Goal: Manage account settings

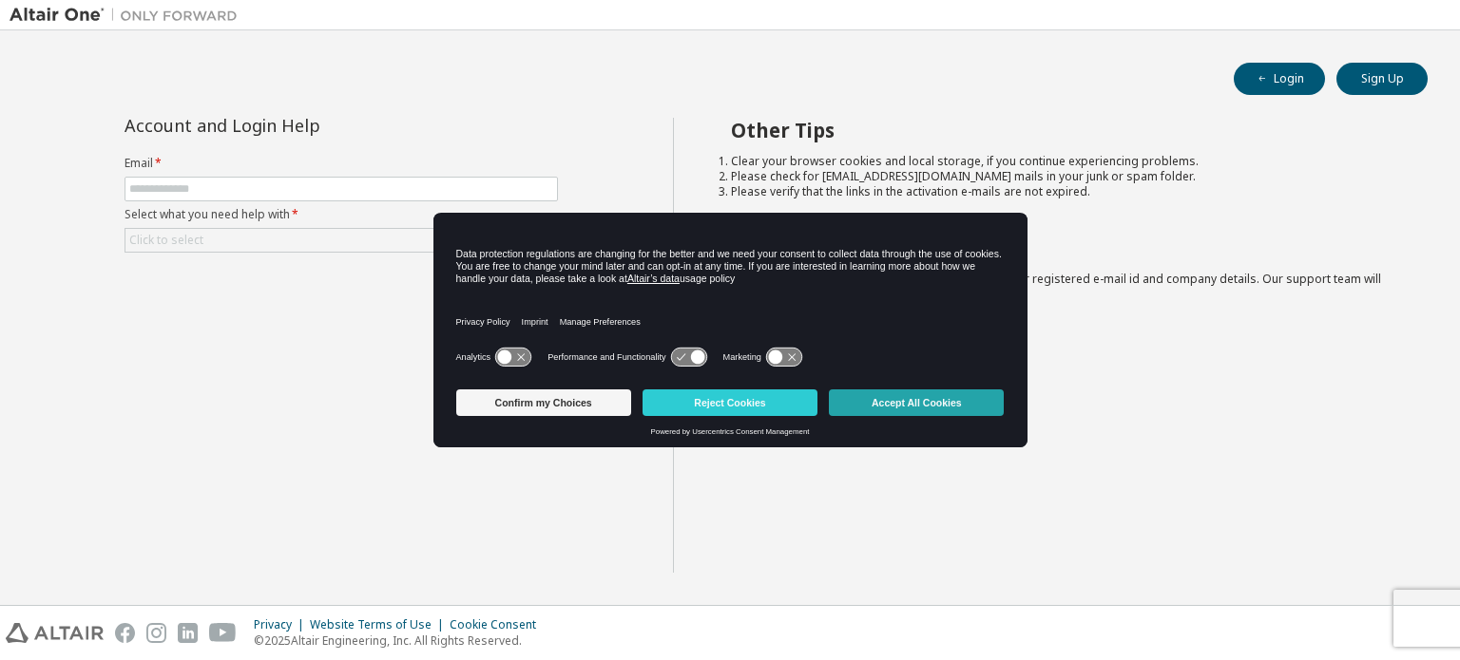
click at [868, 397] on button "Accept All Cookies" at bounding box center [916, 403] width 175 height 27
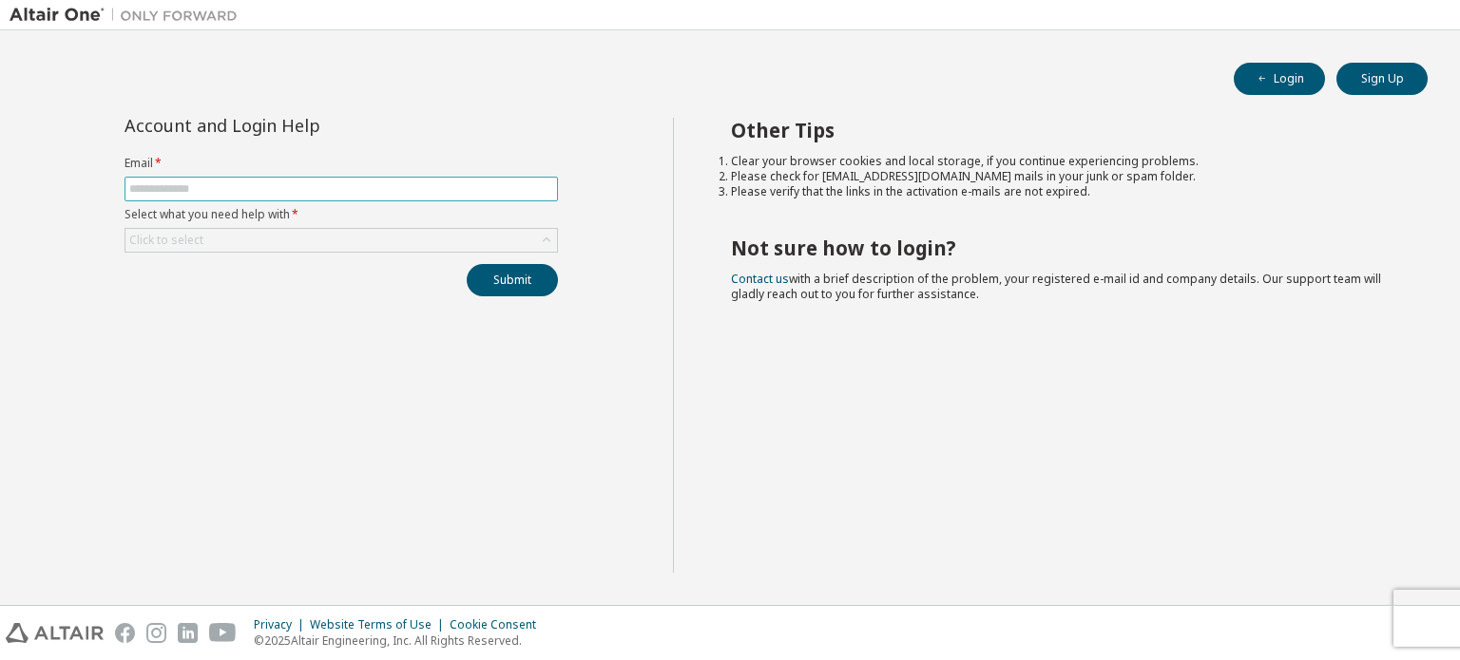
click at [374, 189] on input "text" at bounding box center [341, 188] width 424 height 15
type input "**********"
click at [346, 239] on div "Click to select" at bounding box center [340, 240] width 431 height 23
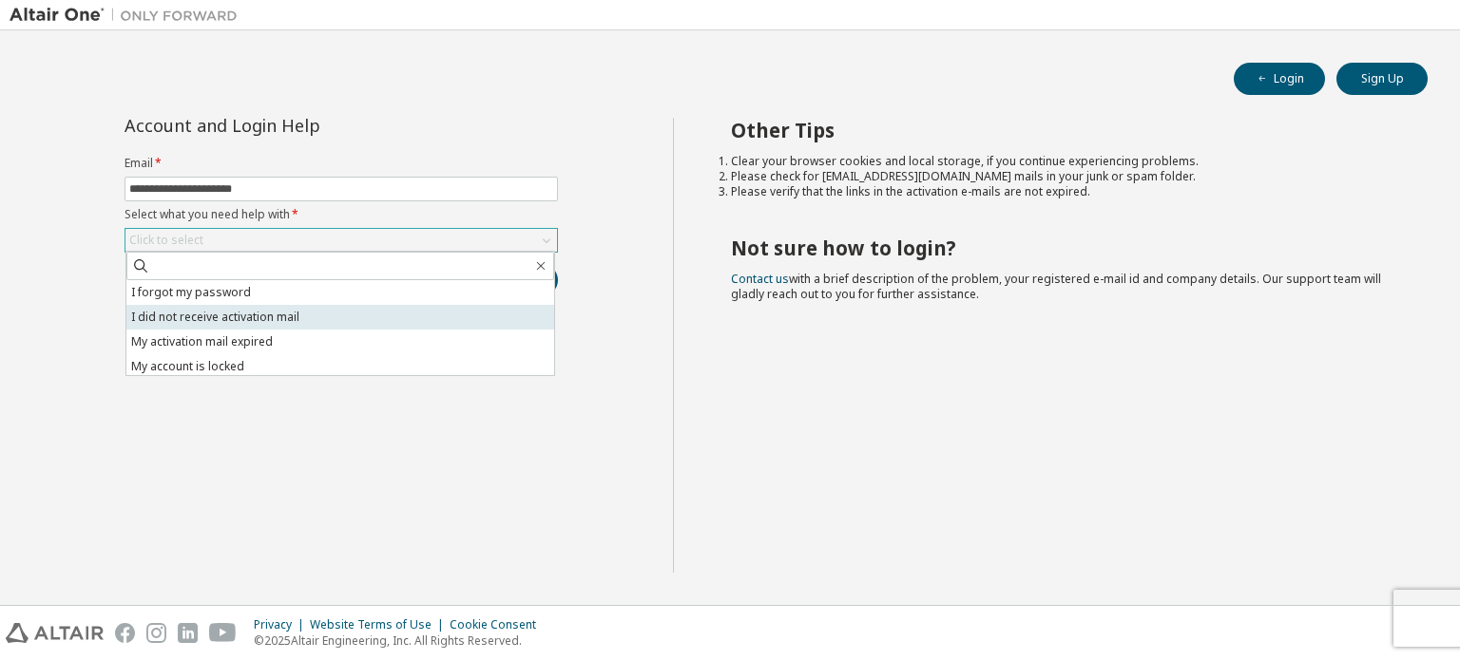
click at [280, 315] on li "I did not receive activation mail" at bounding box center [340, 317] width 428 height 25
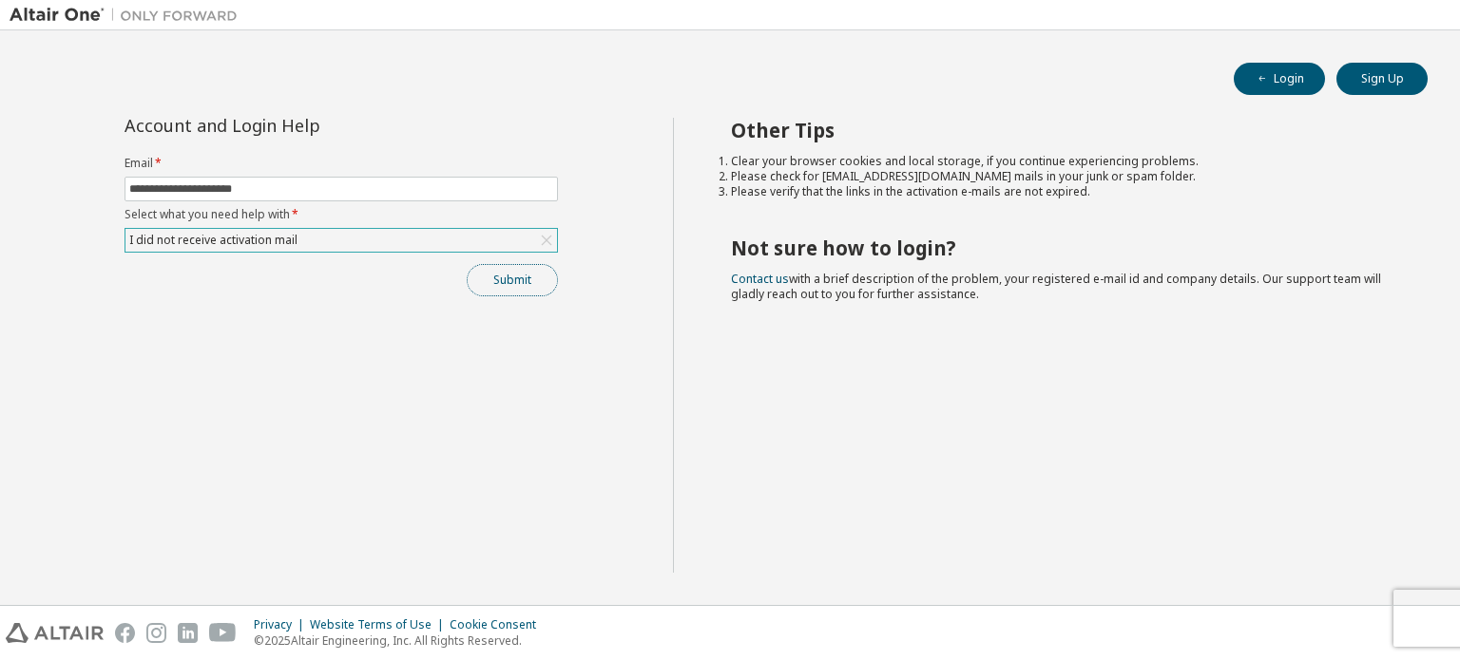
click at [484, 278] on button "Submit" at bounding box center [512, 280] width 91 height 32
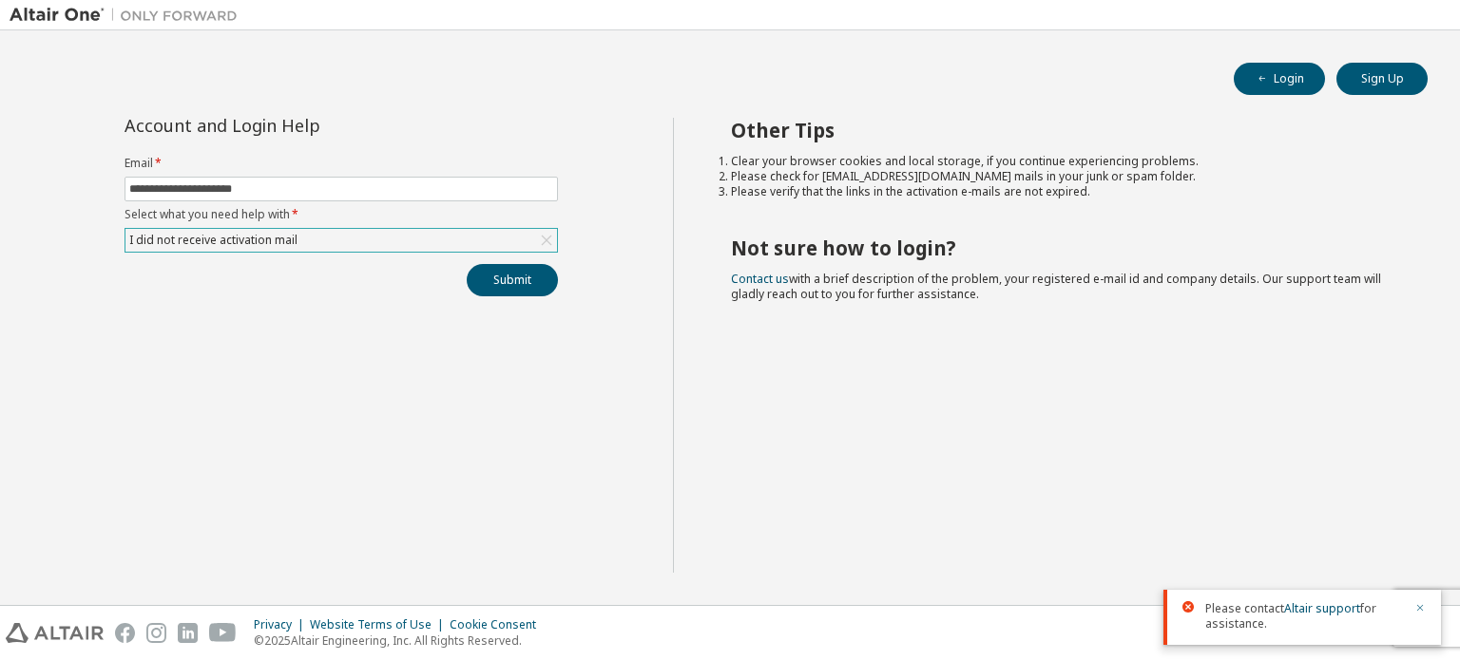
click at [1420, 606] on icon "button" at bounding box center [1419, 607] width 11 height 11
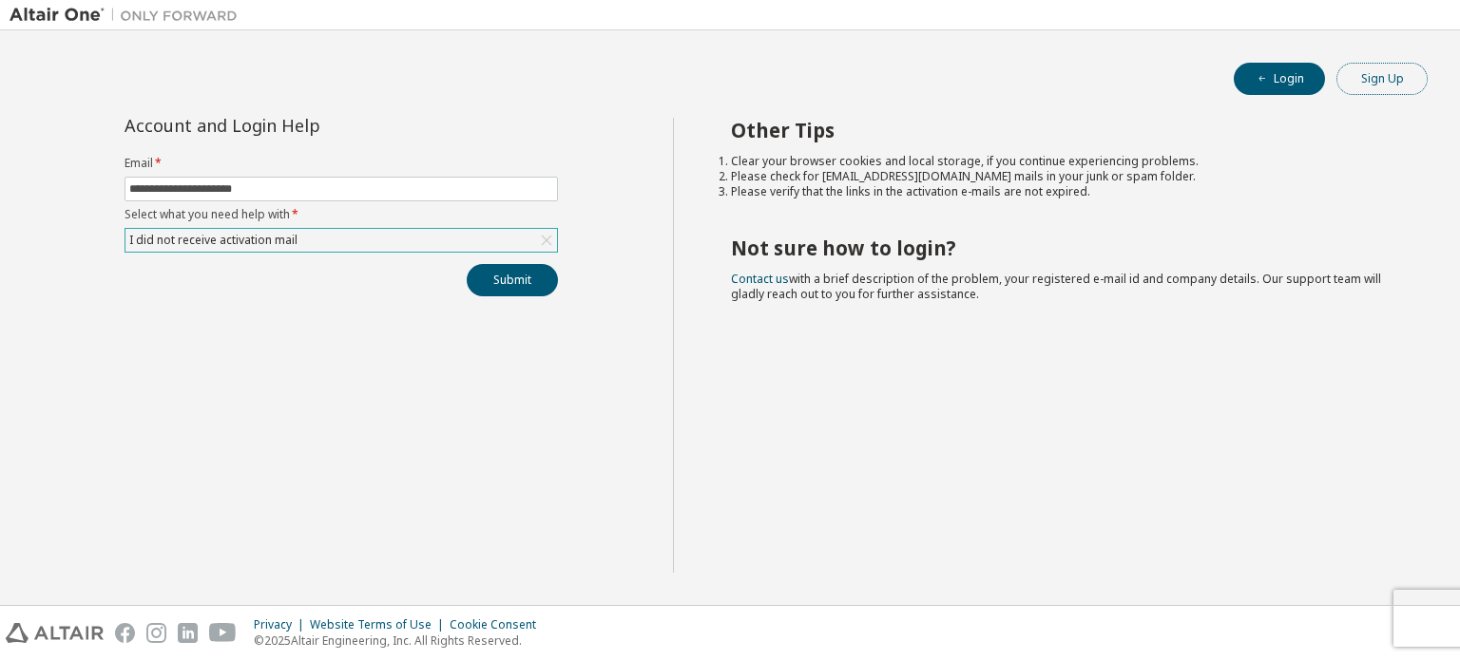
click at [1403, 84] on button "Sign Up" at bounding box center [1381, 79] width 91 height 32
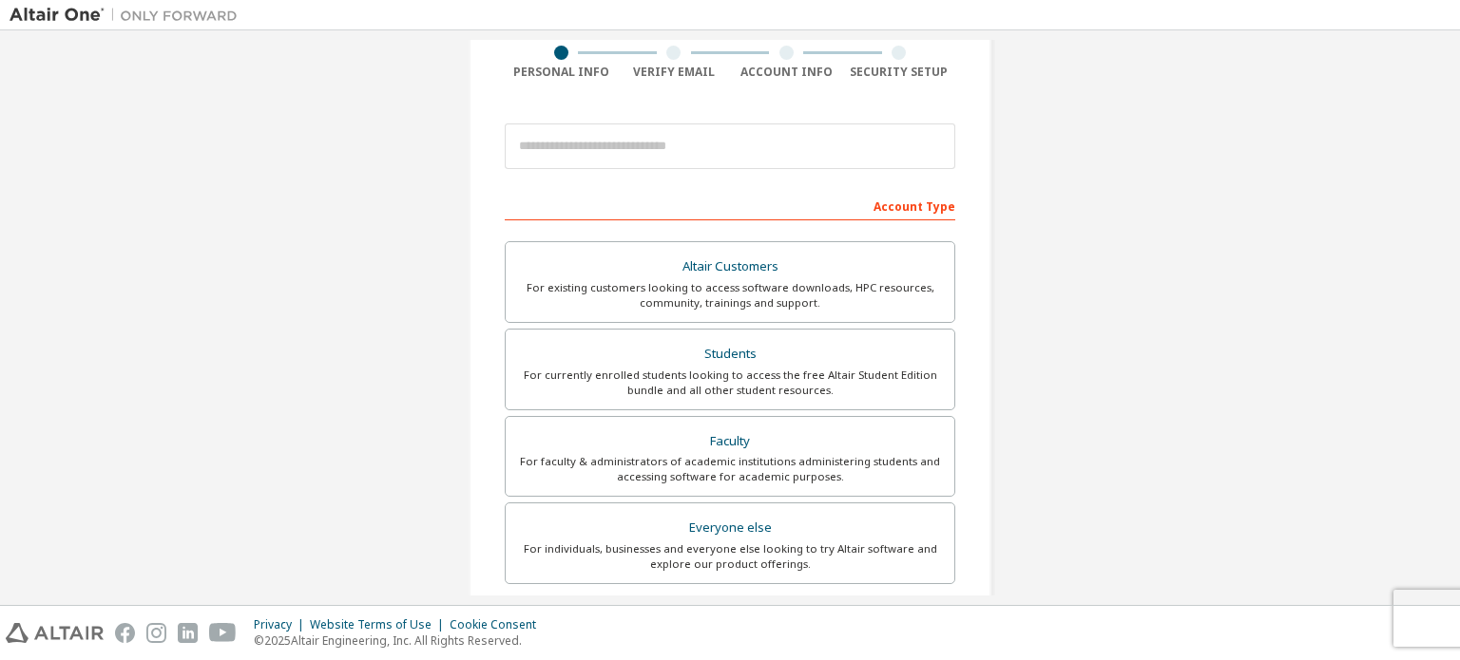
scroll to position [152, 0]
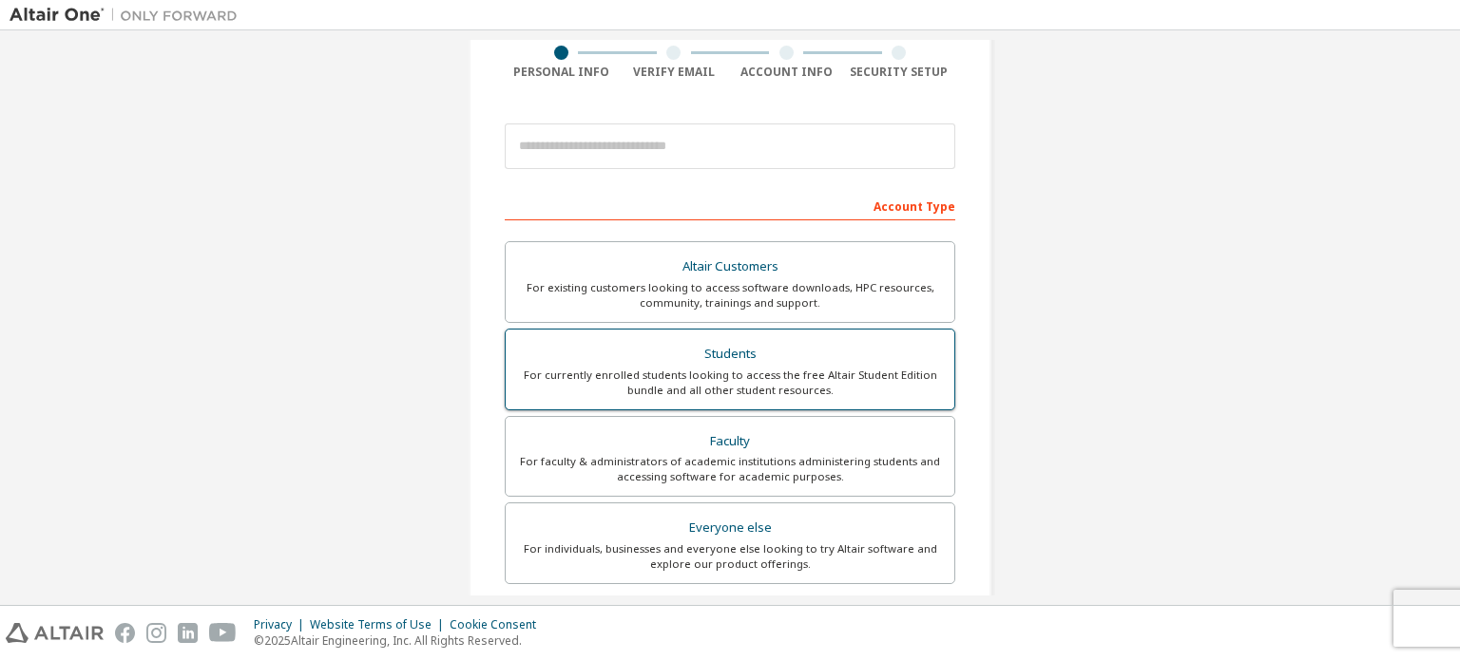
click at [736, 368] on div "For currently enrolled students looking to access the free Altair Student Editi…" at bounding box center [730, 383] width 426 height 30
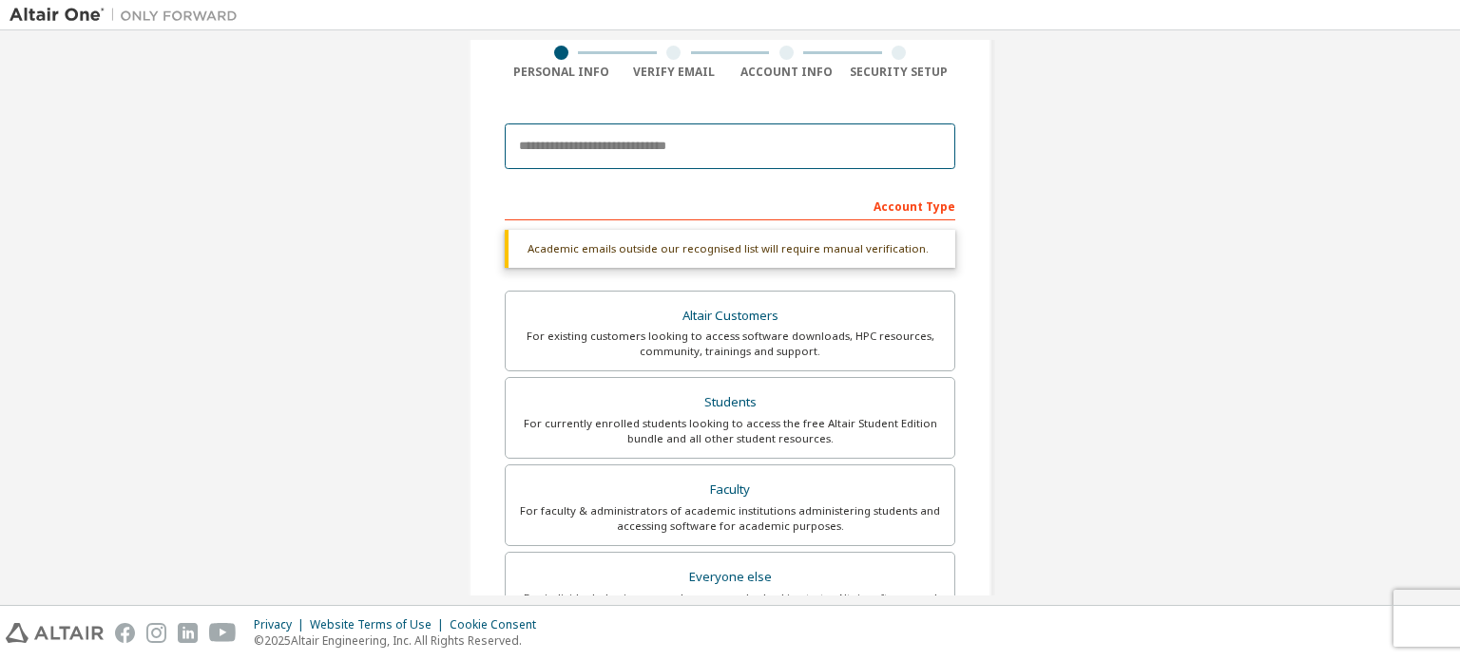
click at [651, 141] on input "email" at bounding box center [730, 147] width 450 height 46
type input "**********"
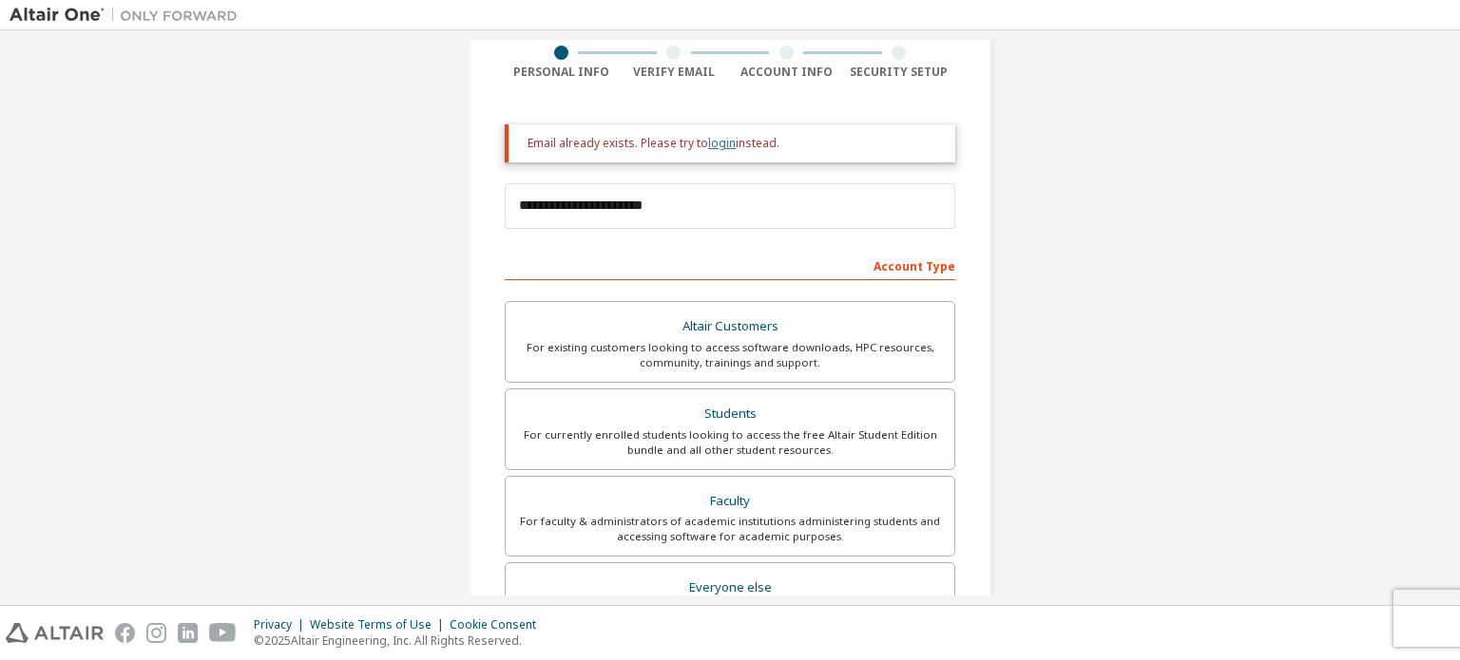
click at [718, 143] on link "login" at bounding box center [722, 143] width 28 height 16
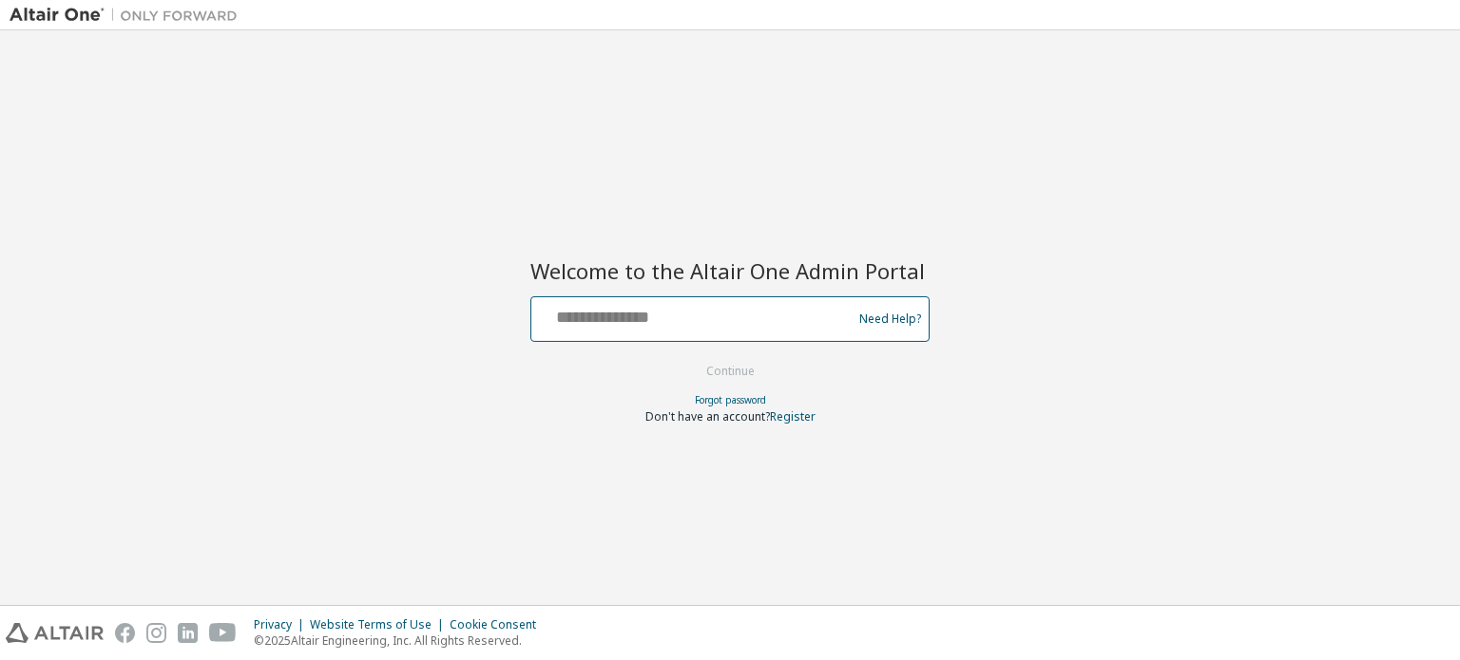
click at [678, 308] on input "text" at bounding box center [694, 315] width 311 height 28
type input "**********"
click at [734, 364] on button "Continue" at bounding box center [730, 371] width 88 height 29
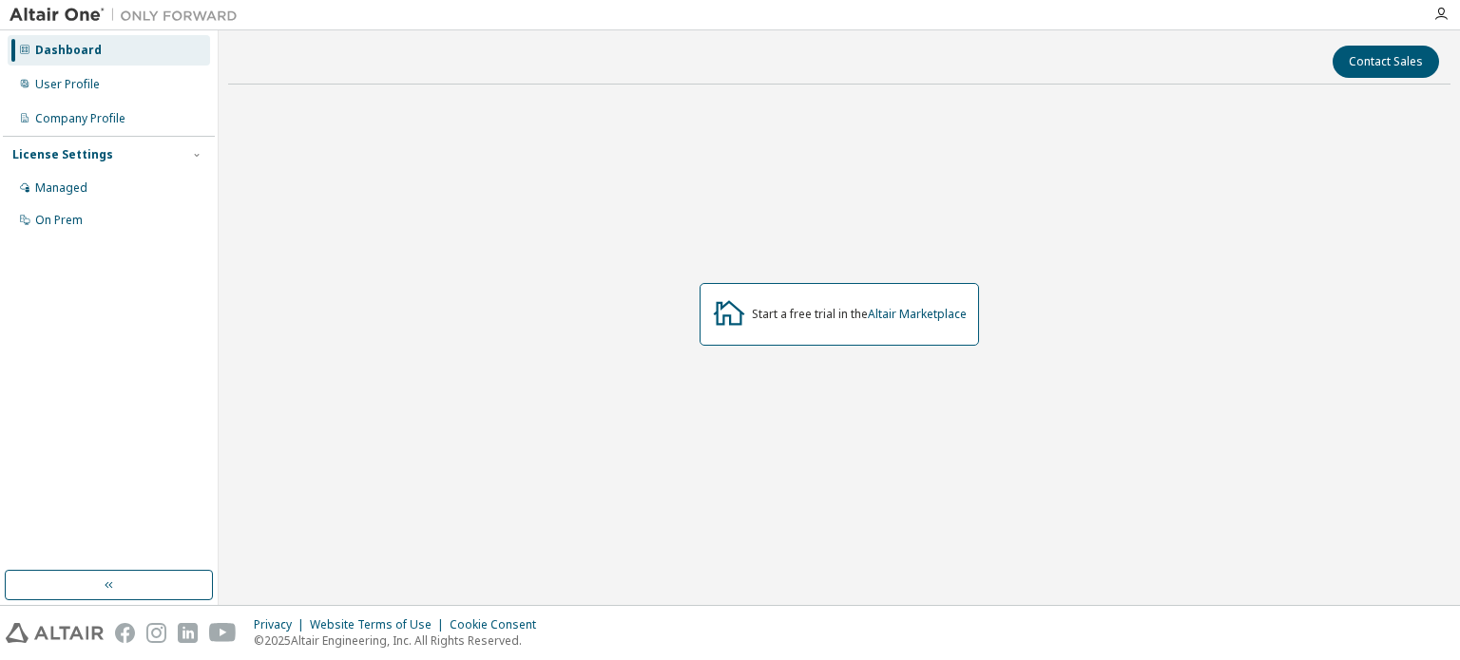
click at [117, 45] on div "Dashboard" at bounding box center [109, 50] width 202 height 30
click at [72, 121] on div "Company Profile" at bounding box center [80, 118] width 90 height 15
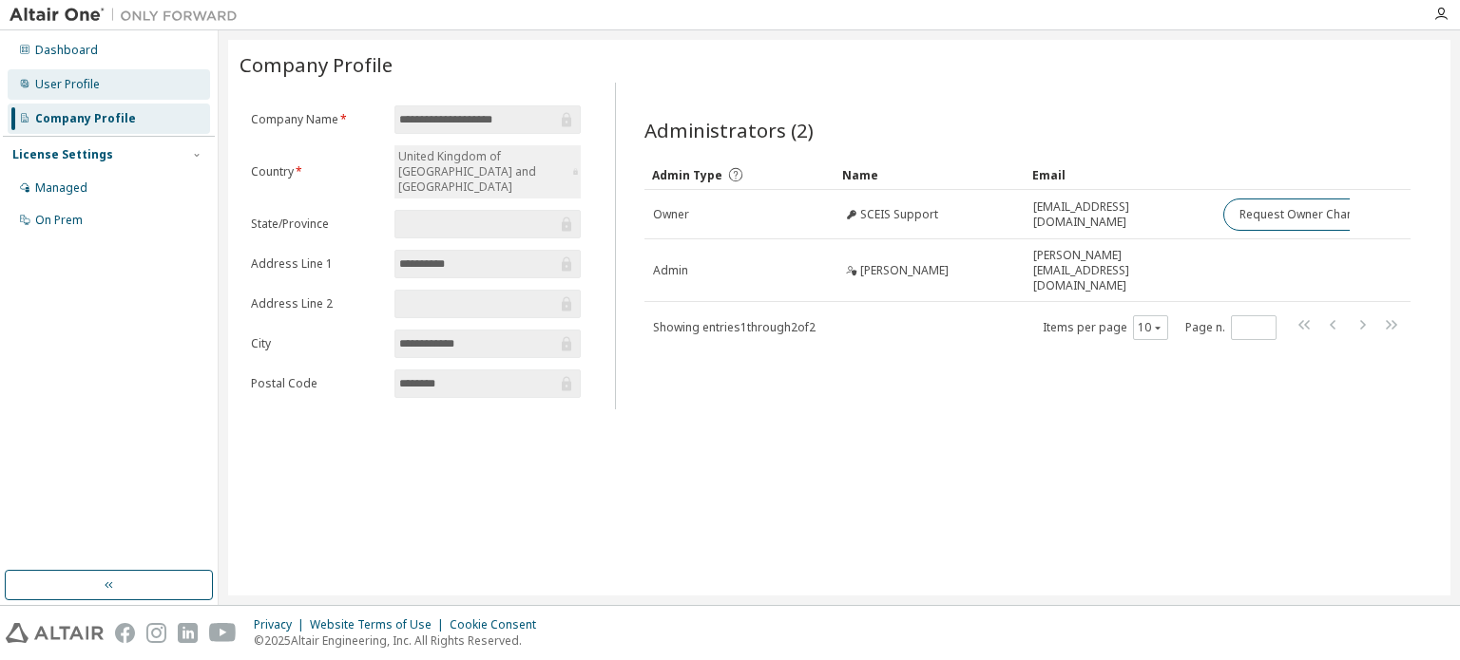
click at [61, 88] on div "User Profile" at bounding box center [67, 84] width 65 height 15
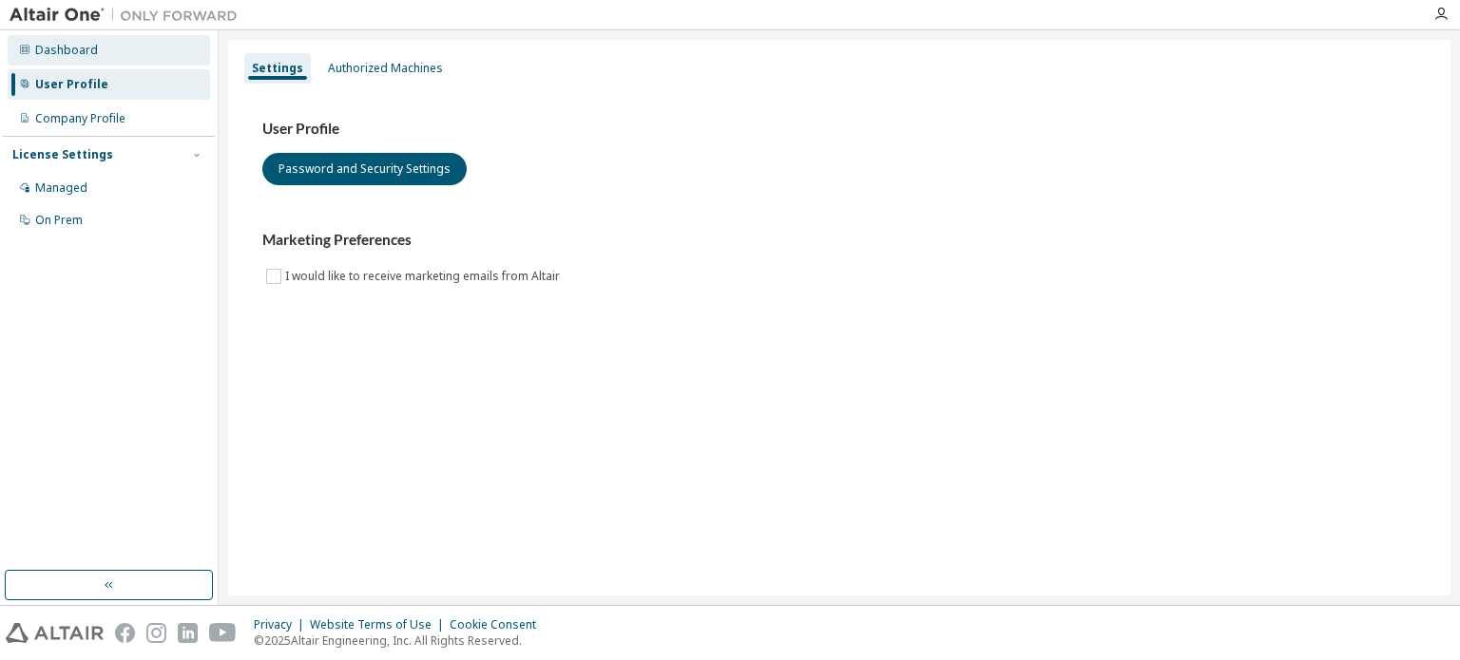
click at [47, 59] on div "Dashboard" at bounding box center [109, 50] width 202 height 30
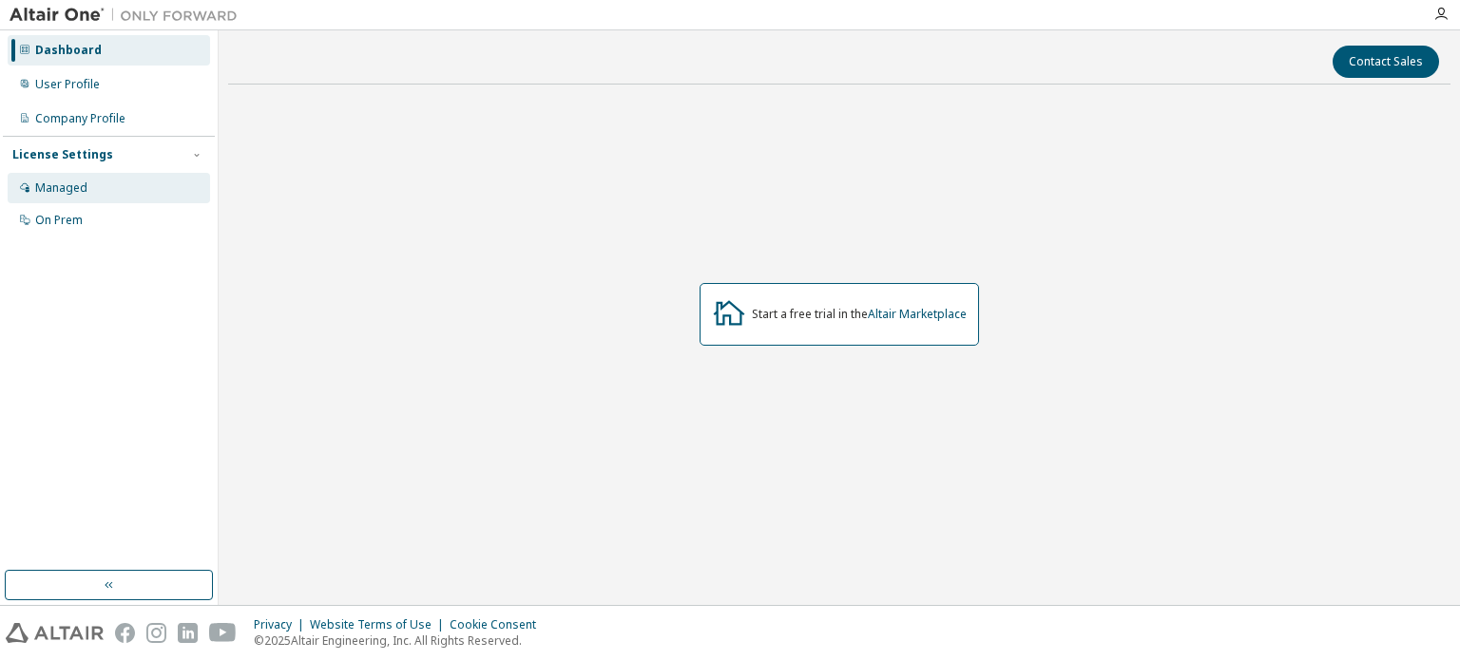
click at [73, 185] on div "Managed" at bounding box center [61, 188] width 52 height 15
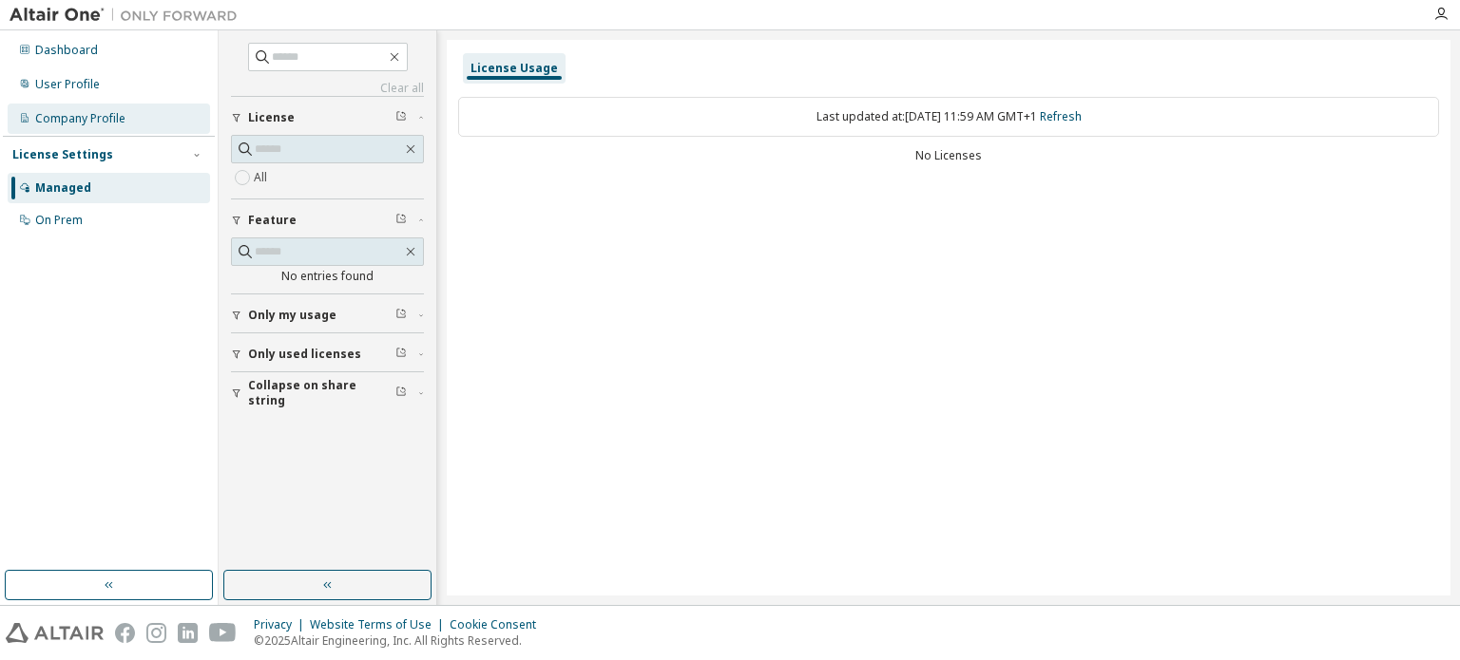
click at [84, 117] on div "Company Profile" at bounding box center [80, 118] width 90 height 15
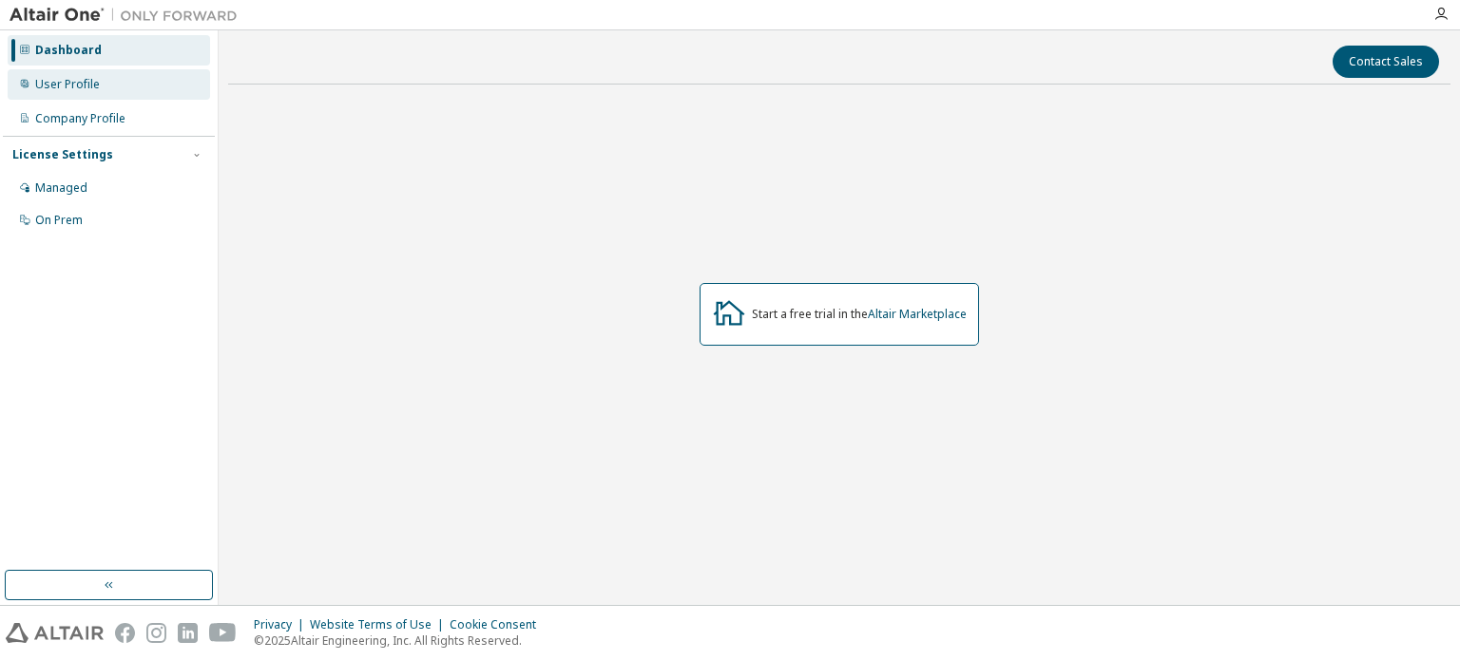
click at [80, 86] on div "User Profile" at bounding box center [67, 84] width 65 height 15
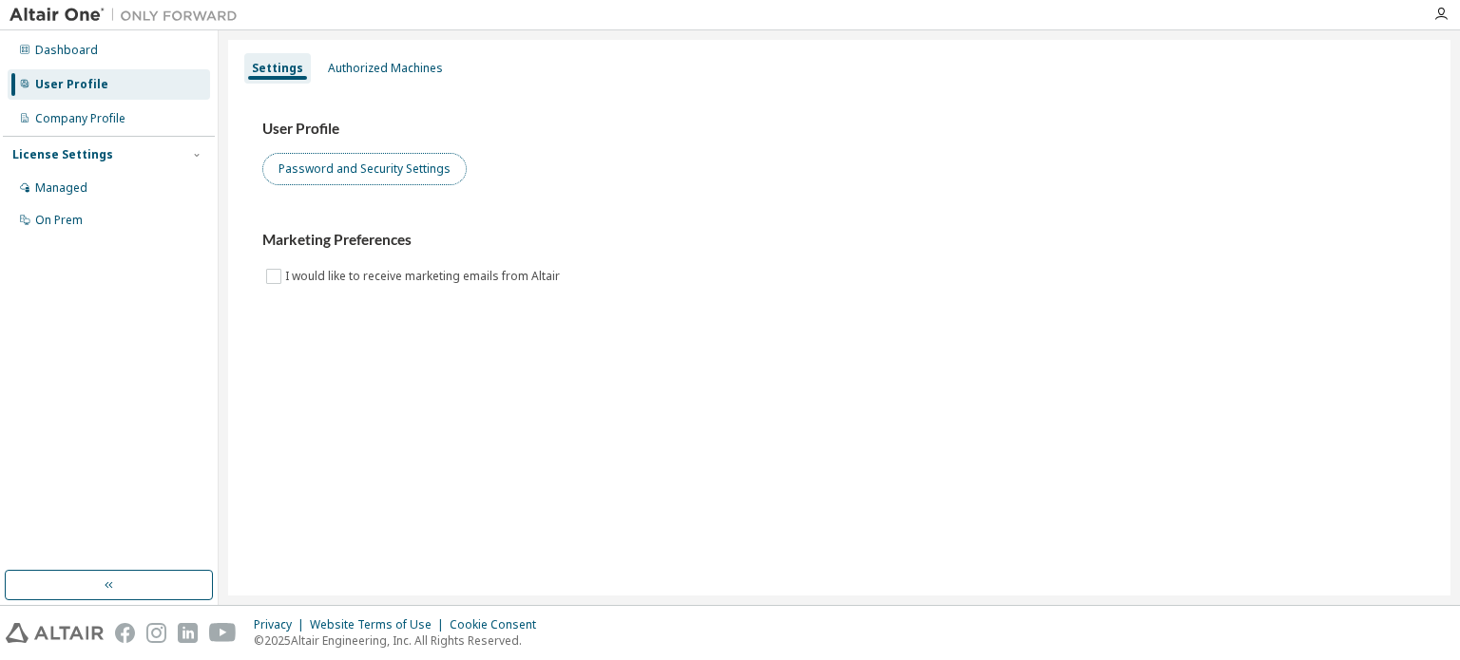
click at [338, 160] on button "Password and Security Settings" at bounding box center [364, 169] width 204 height 32
